Goal: Task Accomplishment & Management: Manage account settings

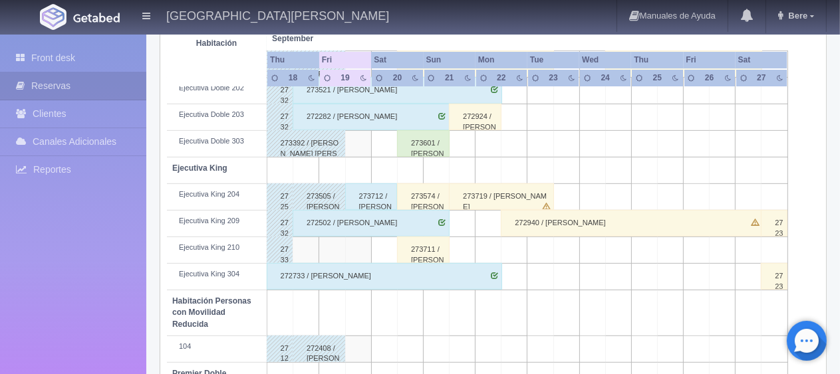
scroll to position [709, 0]
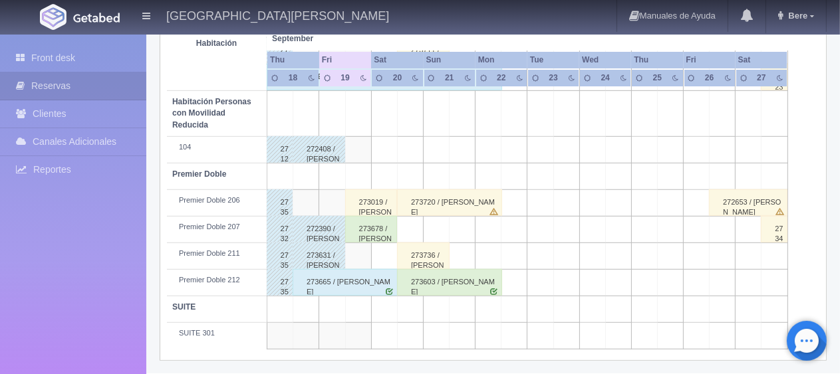
click at [465, 204] on div "273720 / [PERSON_NAME]" at bounding box center [449, 203] width 105 height 27
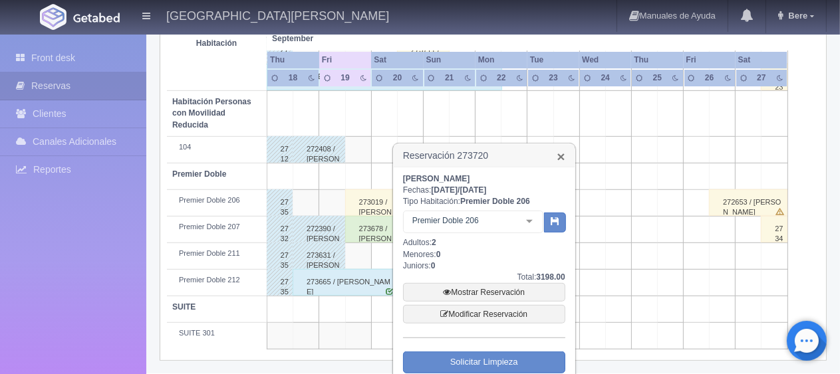
click at [561, 157] on link "×" at bounding box center [561, 157] width 8 height 14
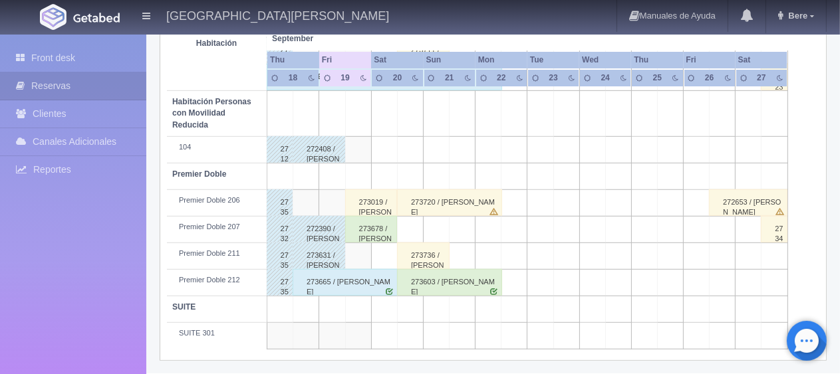
click at [372, 205] on div "273019 / [PERSON_NAME] [PERSON_NAME]" at bounding box center [371, 203] width 53 height 27
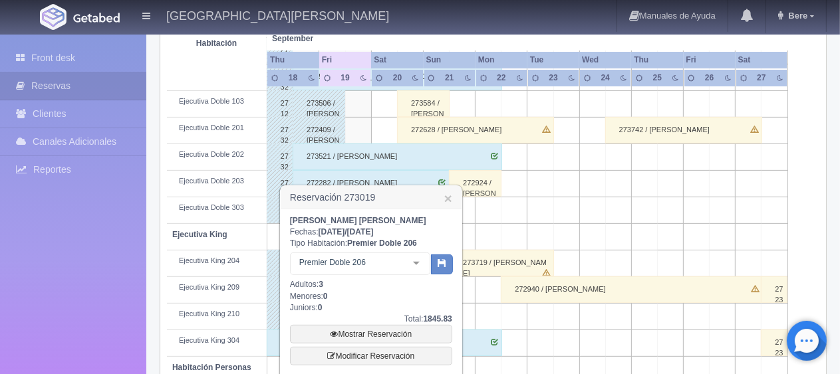
scroll to position [576, 0]
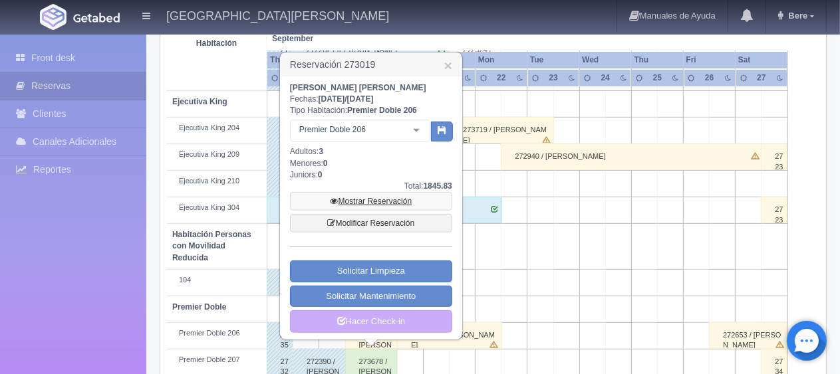
click at [410, 202] on link "Mostrar Reservación" at bounding box center [371, 201] width 162 height 19
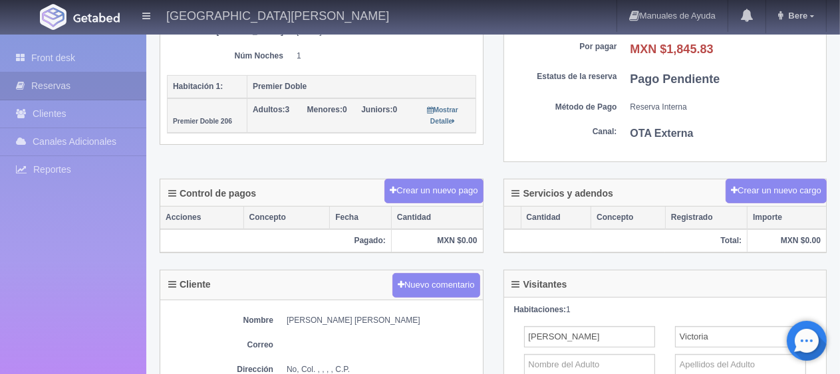
scroll to position [133, 0]
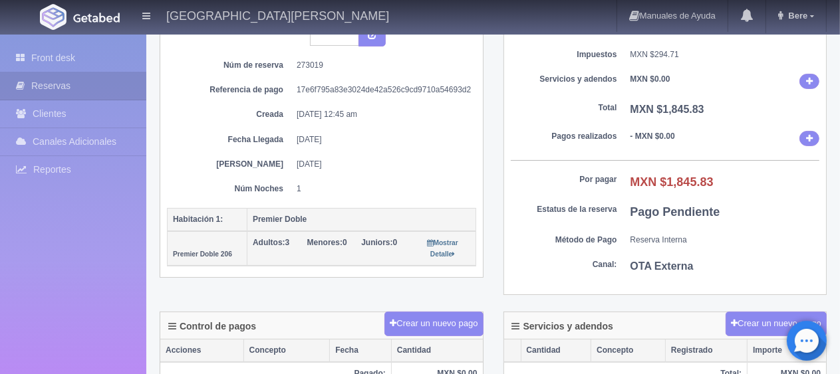
click at [668, 181] on b "MXN $1,845.83" at bounding box center [672, 182] width 83 height 13
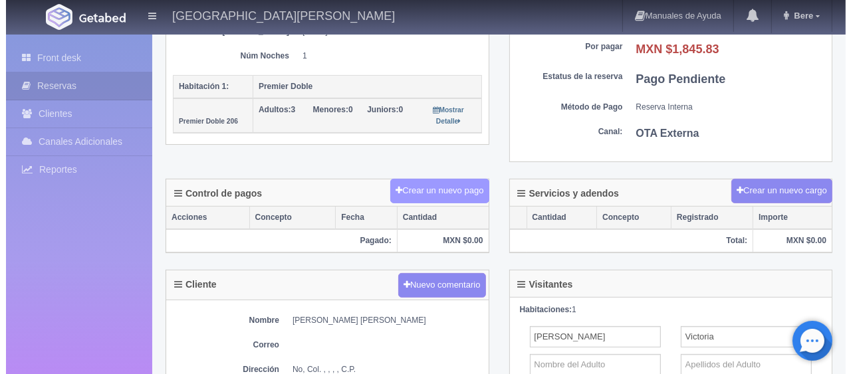
scroll to position [200, 0]
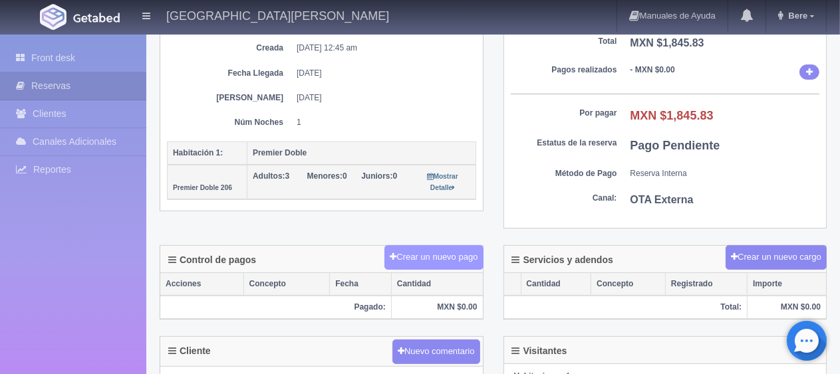
click at [462, 188] on div "Mostrar Detalle" at bounding box center [443, 182] width 55 height 23
click at [450, 258] on button "Crear un nuevo pago" at bounding box center [433, 257] width 98 height 25
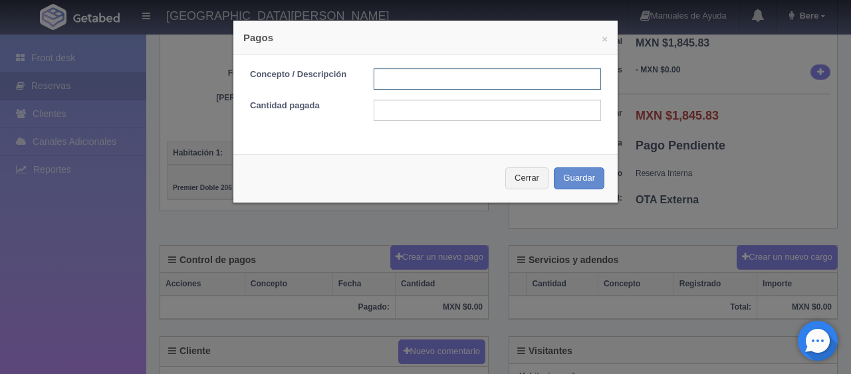
click at [466, 87] on input "text" at bounding box center [487, 79] width 227 height 21
click at [439, 80] on input "text" at bounding box center [487, 79] width 227 height 21
type input "Total Tarjeta"
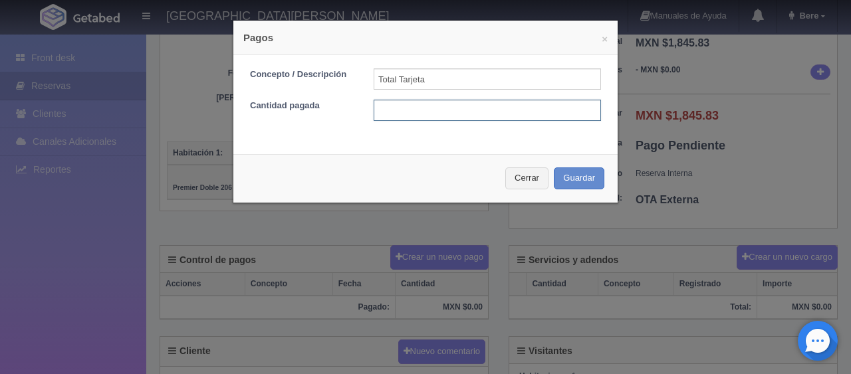
click at [487, 109] on input "text" at bounding box center [487, 110] width 227 height 21
type input "1845.83"
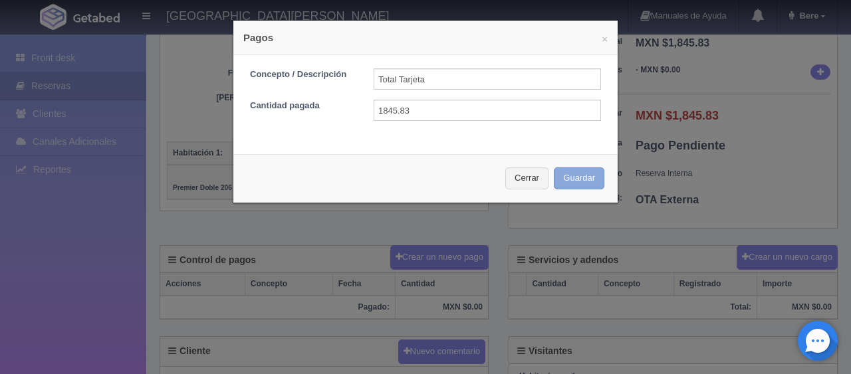
click at [554, 168] on button "Guardar" at bounding box center [579, 179] width 51 height 22
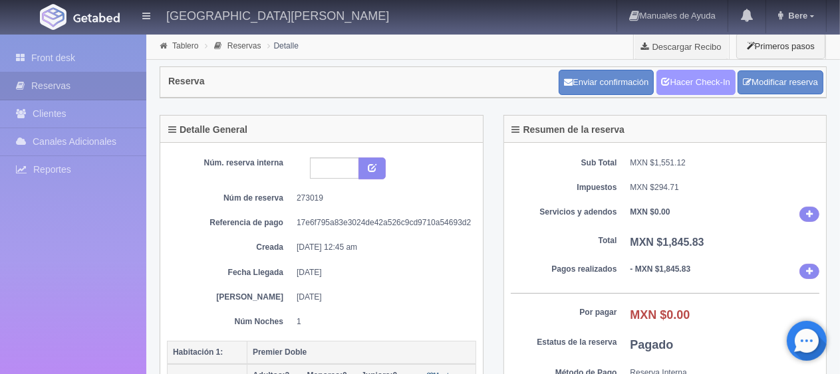
click at [692, 75] on link "Hacer Check-In" at bounding box center [696, 82] width 79 height 25
